Goal: Task Accomplishment & Management: Manage account settings

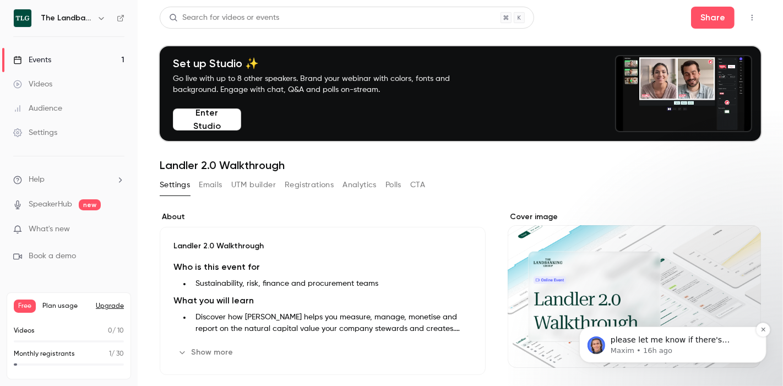
click at [693, 347] on p "Maxim • 16h ago" at bounding box center [681, 350] width 142 height 10
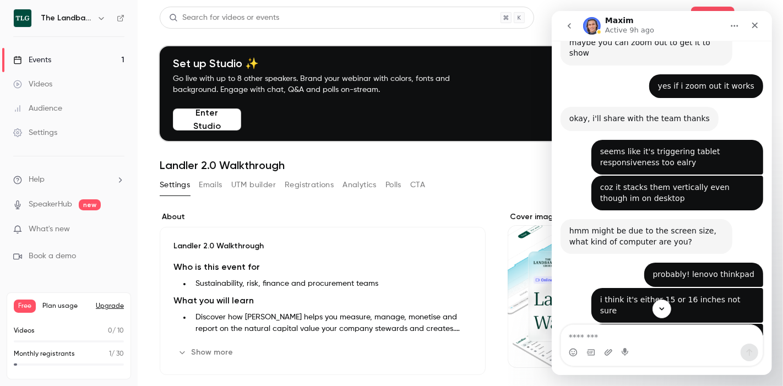
scroll to position [1300, 0]
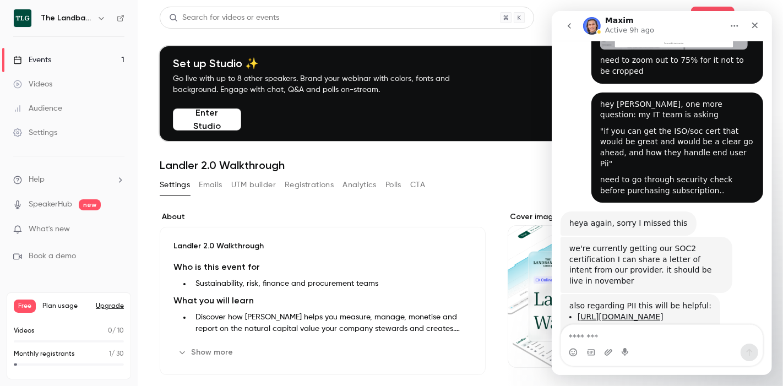
drag, startPoint x: 689, startPoint y: 255, endPoint x: 547, endPoint y: 225, distance: 145.2
click at [551, 225] on html "**********" at bounding box center [661, 193] width 220 height 364
copy div "also regarding PII this will be helpful: [URL][DOMAIN_NAME] [URL][DOMAIN_NAME]"
click at [116, 308] on button "Upgrade" at bounding box center [110, 306] width 28 height 9
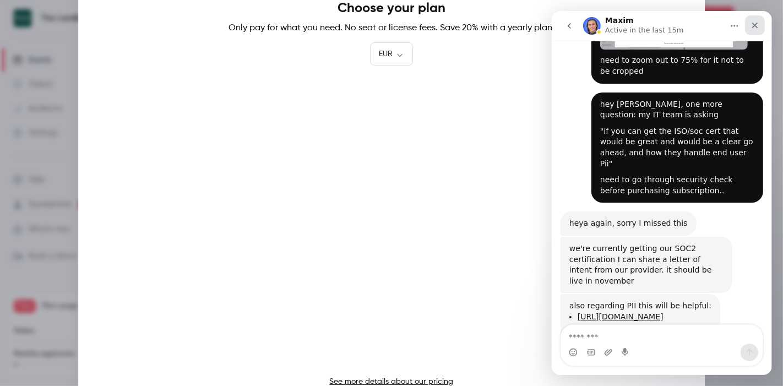
click at [750, 27] on icon "Close" at bounding box center [754, 25] width 9 height 9
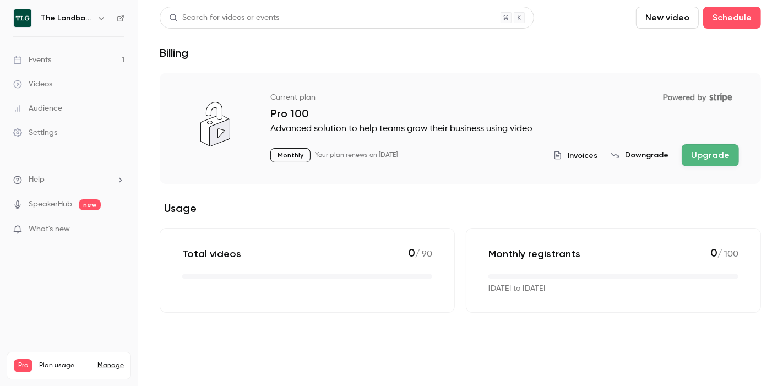
click at [34, 232] on span "What's new" at bounding box center [49, 230] width 41 height 12
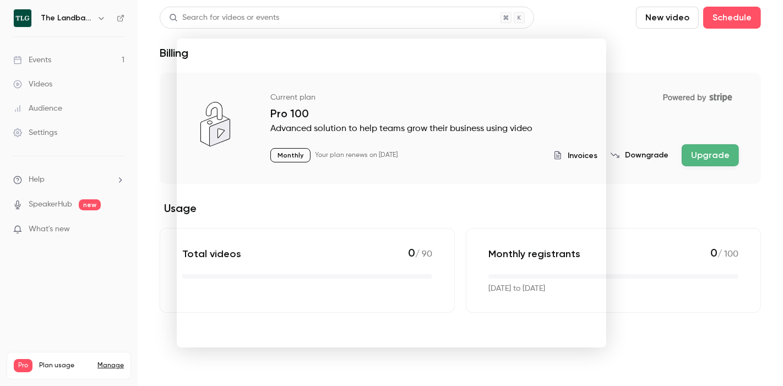
click at [656, 252] on div at bounding box center [391, 193] width 783 height 386
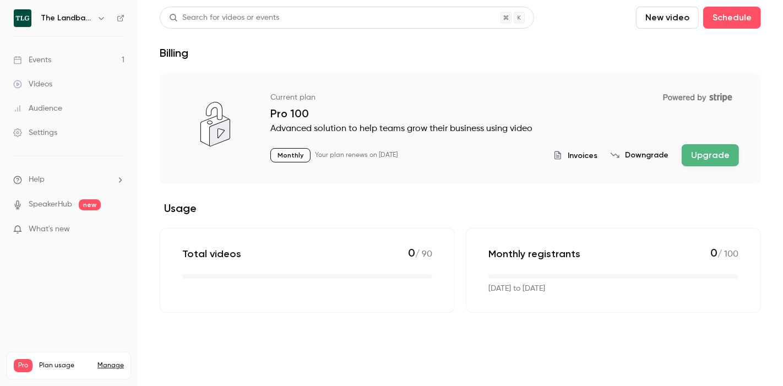
click at [43, 128] on div "Settings" at bounding box center [35, 132] width 44 height 11
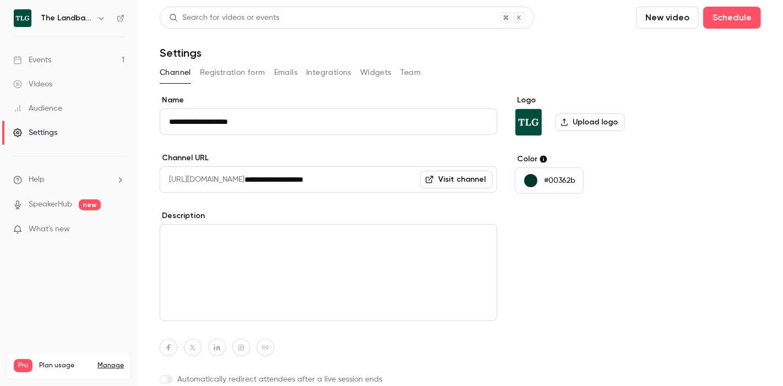
click at [239, 76] on button "Registration form" at bounding box center [233, 73] width 66 height 18
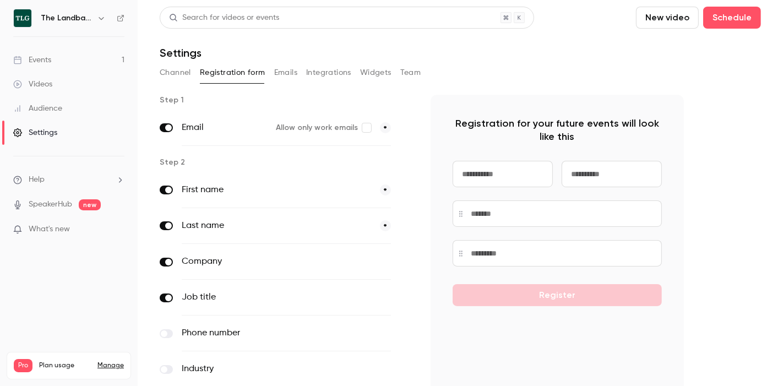
click at [281, 64] on button "Emails" at bounding box center [285, 73] width 23 height 18
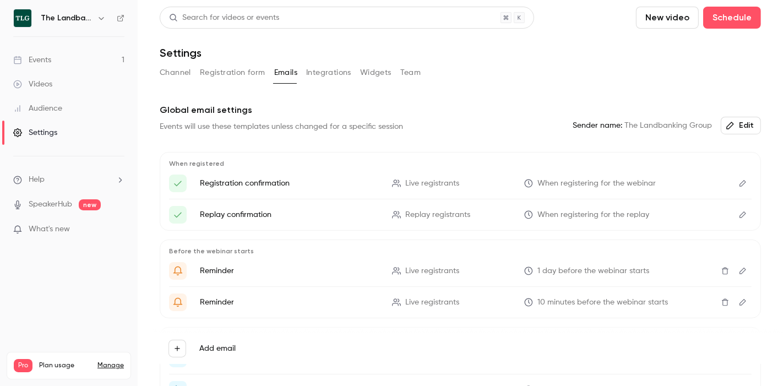
click at [245, 80] on button "Registration form" at bounding box center [233, 73] width 66 height 18
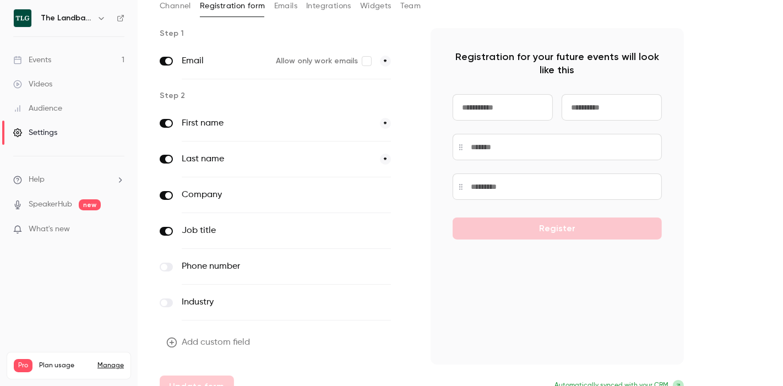
scroll to position [13, 0]
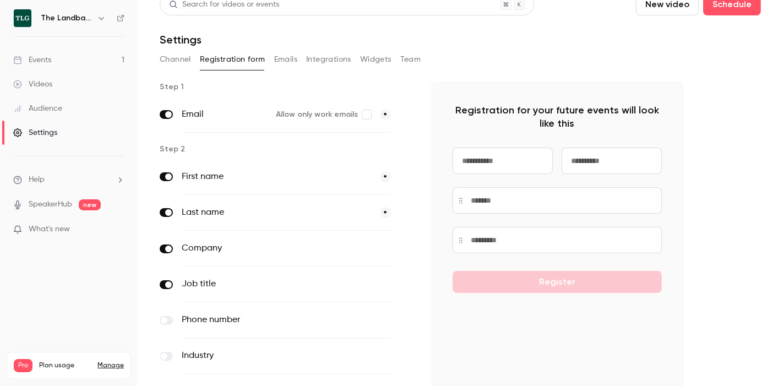
click at [167, 247] on span at bounding box center [168, 249] width 7 height 7
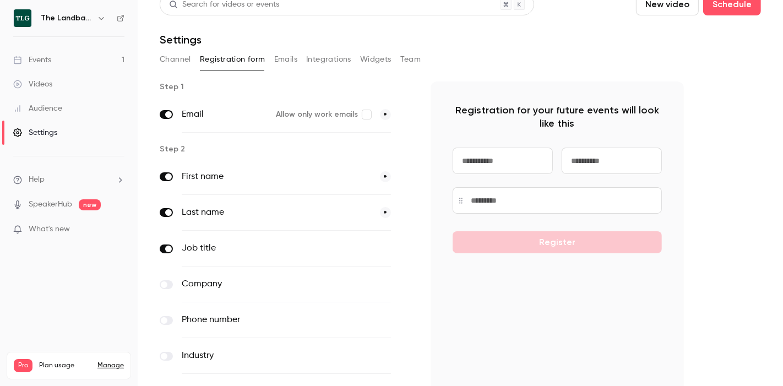
click at [168, 280] on label at bounding box center [166, 284] width 13 height 9
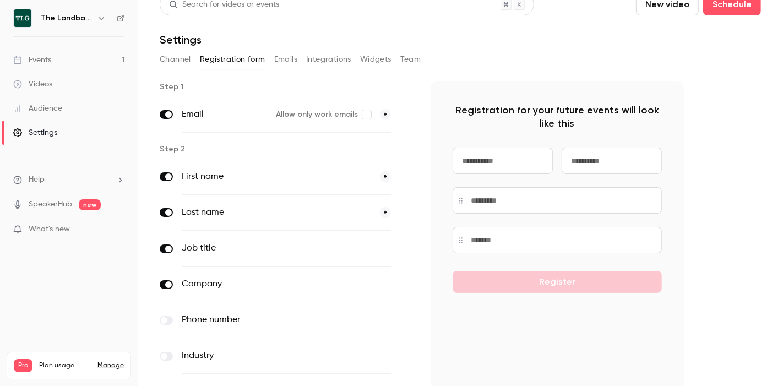
click at [164, 283] on label at bounding box center [166, 284] width 13 height 9
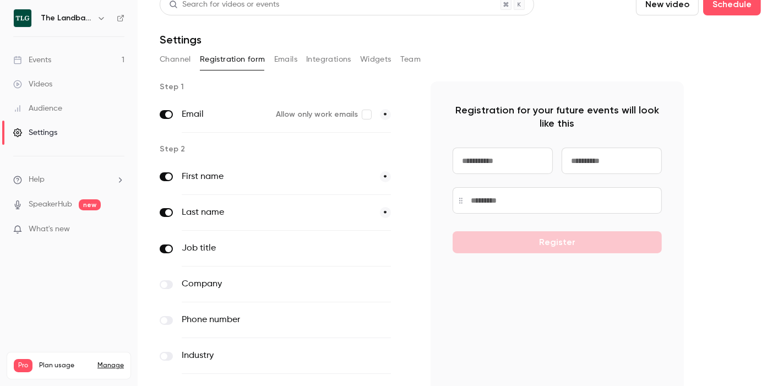
click at [162, 250] on label at bounding box center [166, 248] width 13 height 9
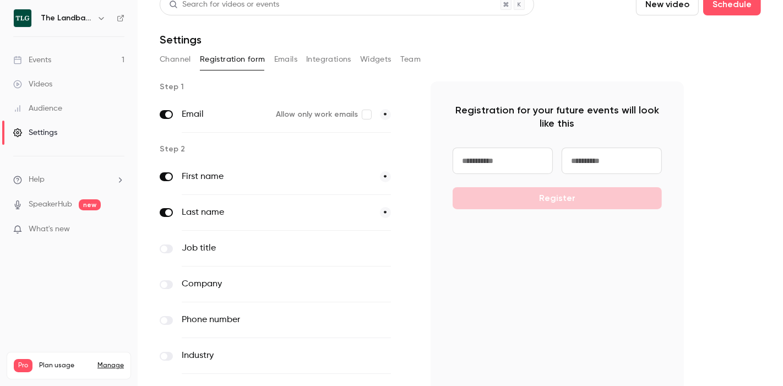
scroll to position [83, 0]
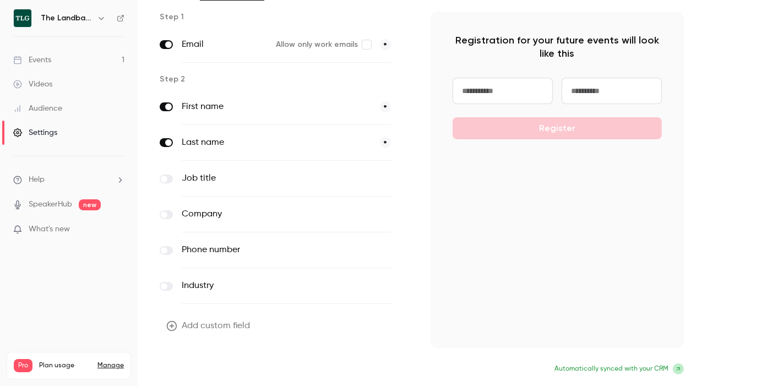
click at [211, 373] on button "Update form" at bounding box center [197, 370] width 74 height 22
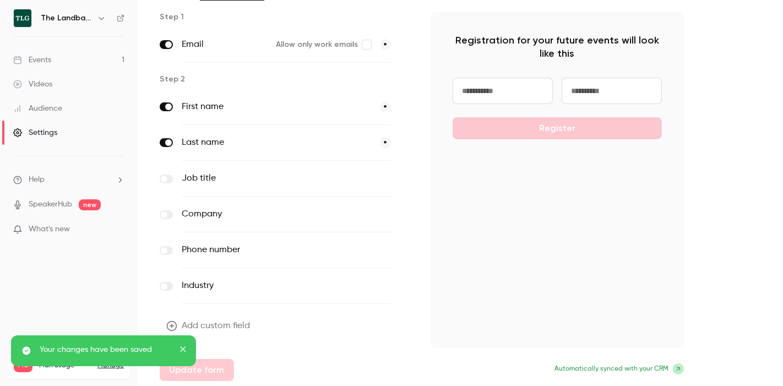
scroll to position [0, 0]
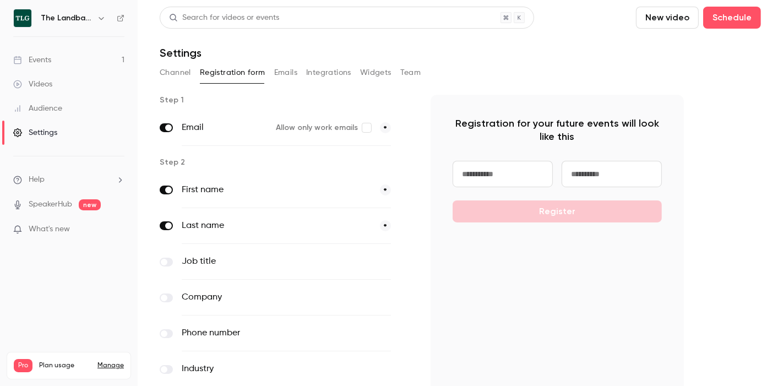
click at [43, 61] on div "Events" at bounding box center [32, 59] width 38 height 11
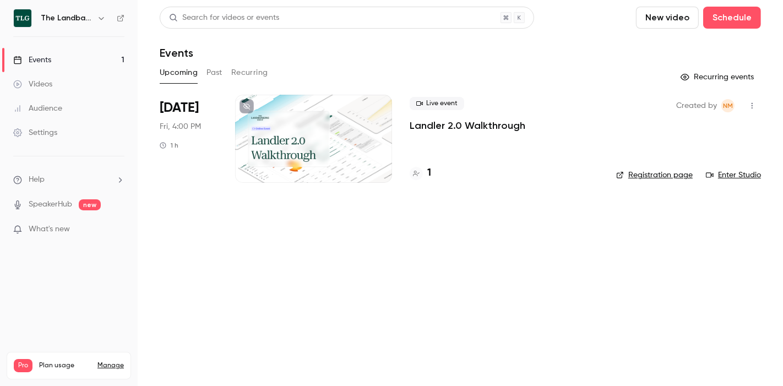
click at [386, 128] on div at bounding box center [313, 139] width 157 height 88
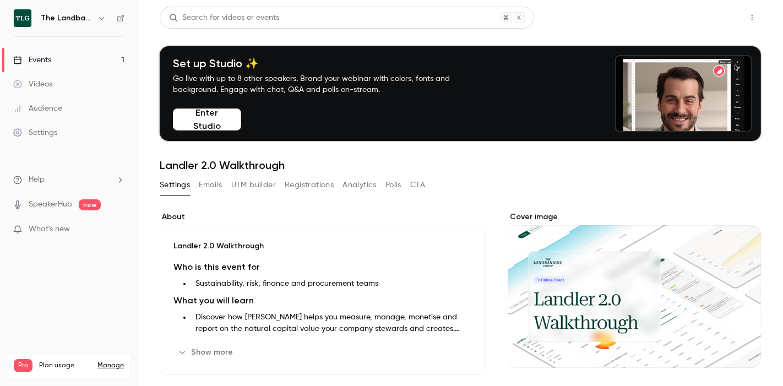
click at [701, 12] on button "Share" at bounding box center [712, 18] width 43 height 22
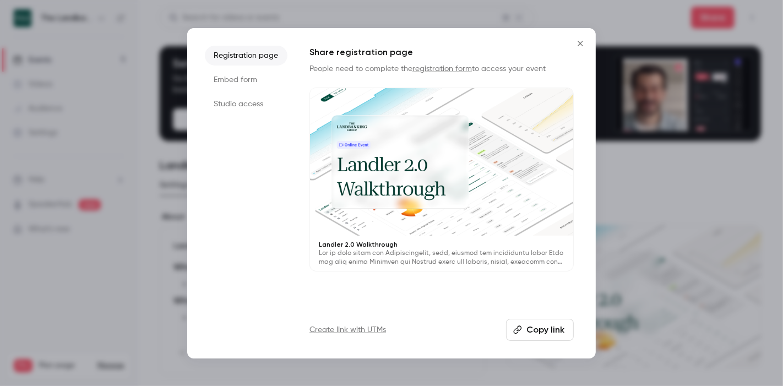
click at [237, 84] on li "Embed form" at bounding box center [246, 80] width 83 height 20
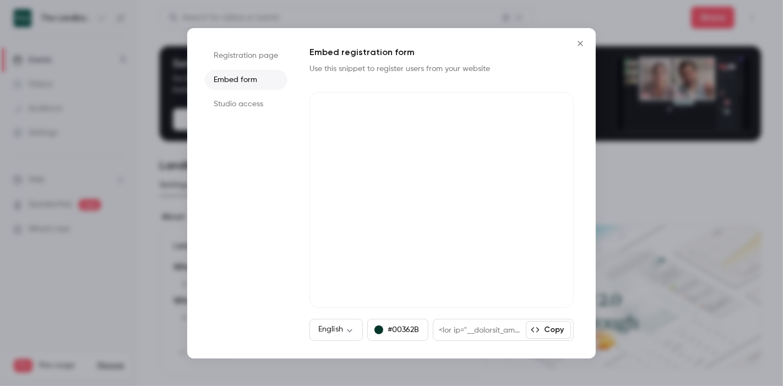
click at [536, 328] on icon "button" at bounding box center [535, 329] width 9 height 9
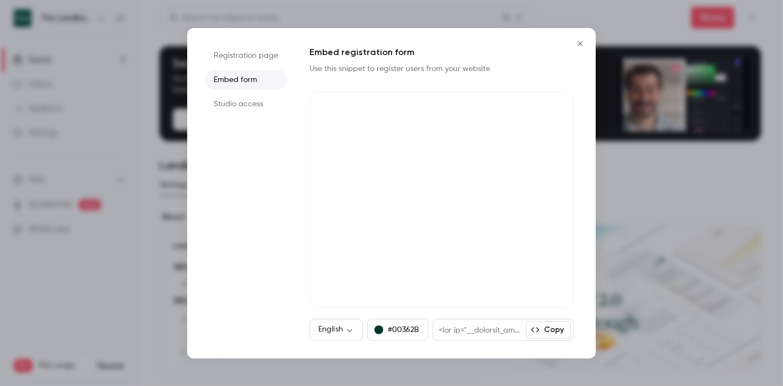
click at [779, 171] on div at bounding box center [391, 193] width 783 height 386
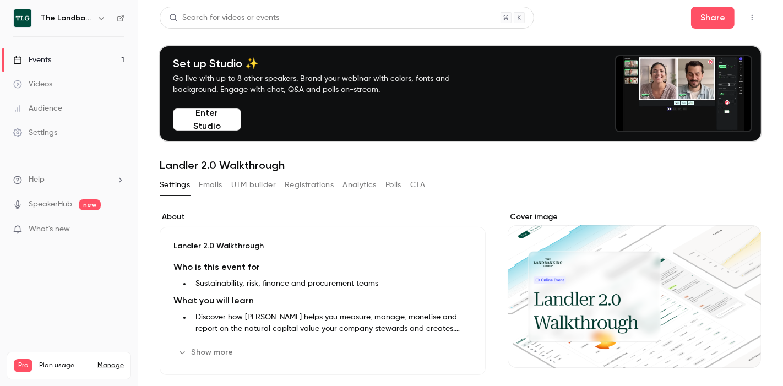
click at [205, 190] on button "Emails" at bounding box center [210, 185] width 23 height 18
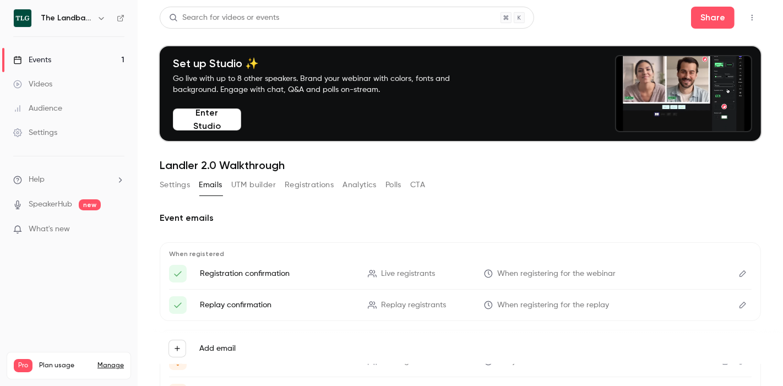
click at [166, 183] on button "Settings" at bounding box center [175, 185] width 30 height 18
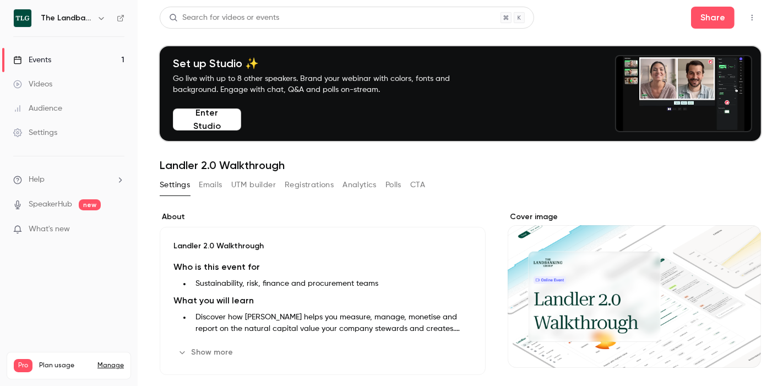
click at [45, 133] on div "Settings" at bounding box center [35, 132] width 44 height 11
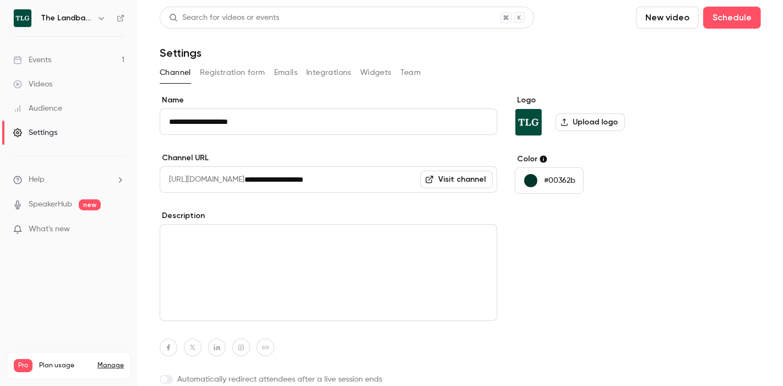
click at [243, 80] on button "Registration form" at bounding box center [233, 73] width 66 height 18
